Goal: Complete application form

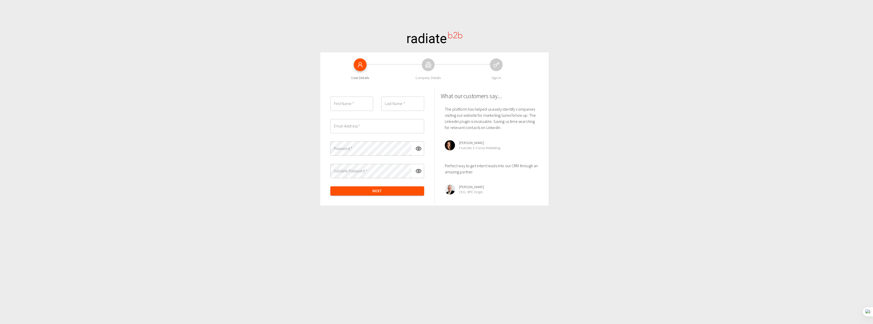
click at [347, 101] on div "First Name   * First Name   *" at bounding box center [351, 104] width 43 height 14
type input "[PERSON_NAME]"
type input "Duras"
type input "[PERSON_NAME][EMAIL_ADDRESS][DOMAIN_NAME]"
click at [365, 163] on div "First Name   * [PERSON_NAME] First Name   * Last Name   * [PERSON_NAME] Last Na…" at bounding box center [377, 145] width 102 height 107
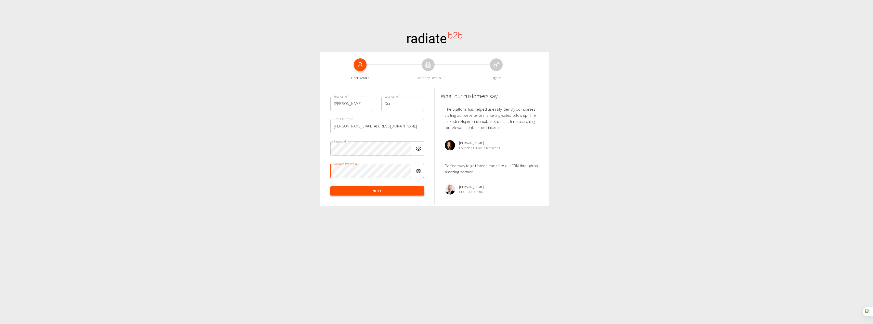
click at [369, 187] on button "Next" at bounding box center [377, 190] width 94 height 9
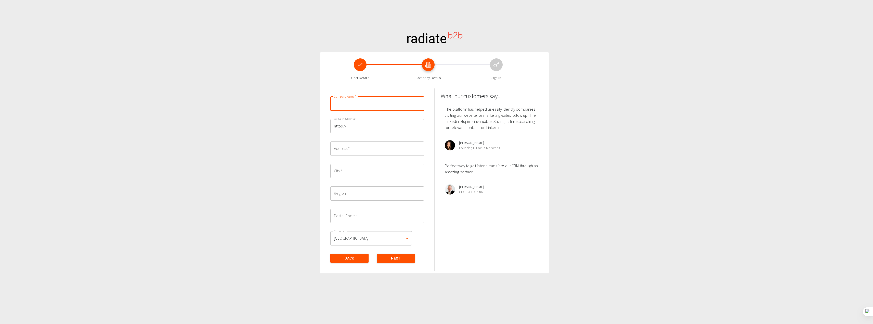
click at [379, 101] on input "Company Name   *" at bounding box center [377, 104] width 94 height 14
type input "DIVERSIS DIGITAL D.O.O."
type input "Varaždin"
type input "42000"
click at [363, 122] on input "https://" at bounding box center [377, 126] width 94 height 14
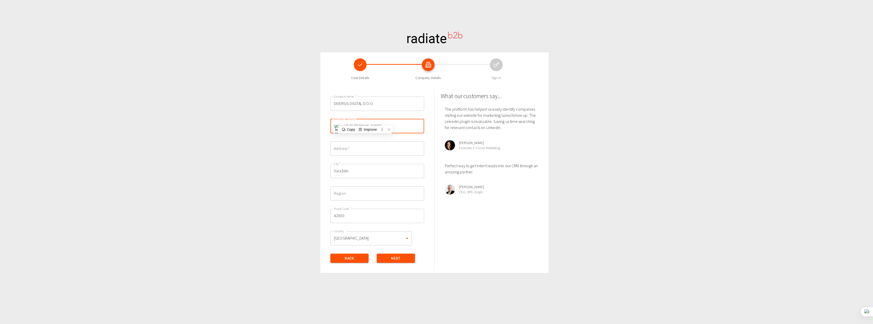
click at [355, 123] on input "https://[URL][DOMAIN_NAME]" at bounding box center [377, 126] width 94 height 14
drag, startPoint x: 346, startPoint y: 126, endPoint x: 286, endPoint y: 123, distance: 59.4
click at [286, 123] on div "User Details Company Details Sign In Company Name   * DIVERSIS DIGITAL D.O.O. C…" at bounding box center [436, 324] width 873 height 648
type input "[URL][DOMAIN_NAME]"
click at [361, 145] on input "Address   *" at bounding box center [377, 148] width 94 height 14
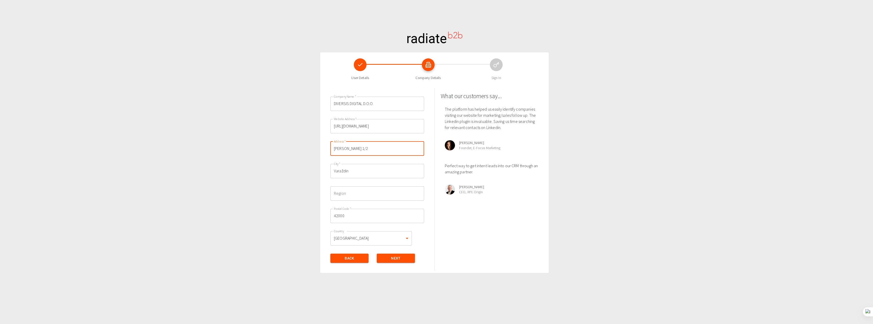
type input "[PERSON_NAME] 1/2"
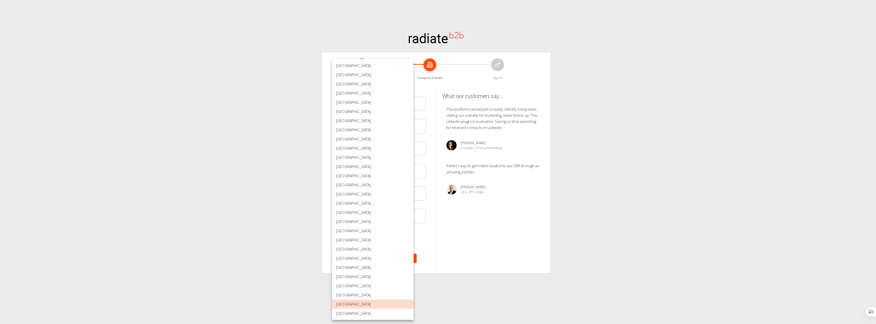
click at [358, 241] on body "User Details Company Details Sign In Company Name   * DIVERSIS DIGITAL D.O.O. C…" at bounding box center [438, 190] width 876 height 380
click at [349, 102] on li "[GEOGRAPHIC_DATA]" at bounding box center [373, 102] width 82 height 9
type input "HR"
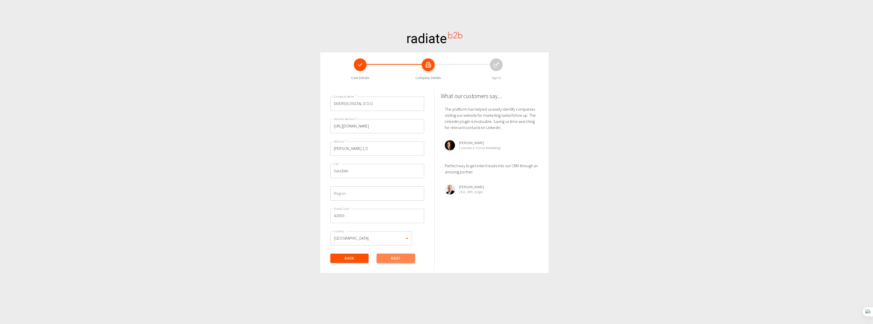
click at [393, 255] on button "Next" at bounding box center [396, 257] width 38 height 9
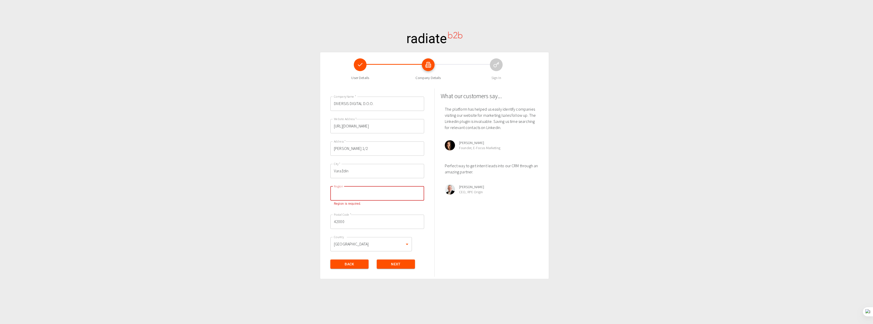
click at [354, 190] on input "Region" at bounding box center [377, 193] width 94 height 14
type input "Varaždin"
click at [409, 262] on button "Next" at bounding box center [396, 263] width 38 height 9
